Goal: Find specific page/section

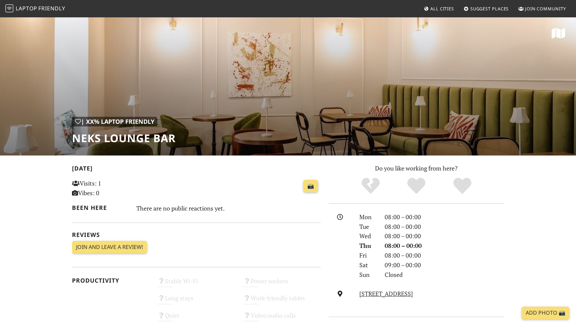
click at [425, 9] on icon at bounding box center [426, 9] width 5 height 4
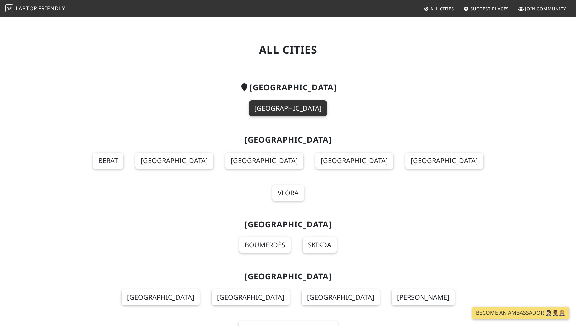
click at [292, 107] on link "Ljubljana" at bounding box center [288, 108] width 78 height 16
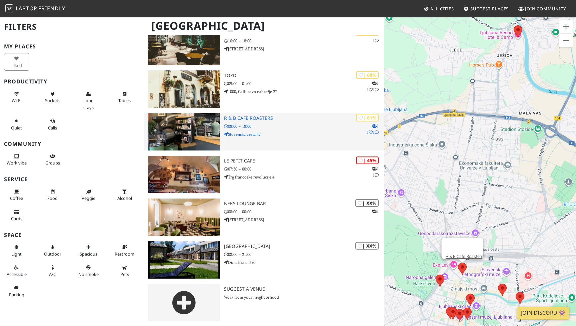
scroll to position [232, 0]
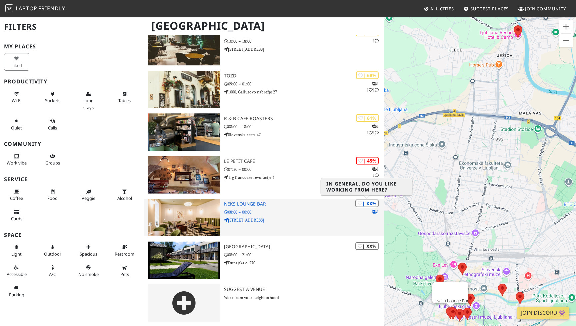
click at [373, 203] on div "| XX%" at bounding box center [367, 203] width 23 height 8
